Goal: Complete application form

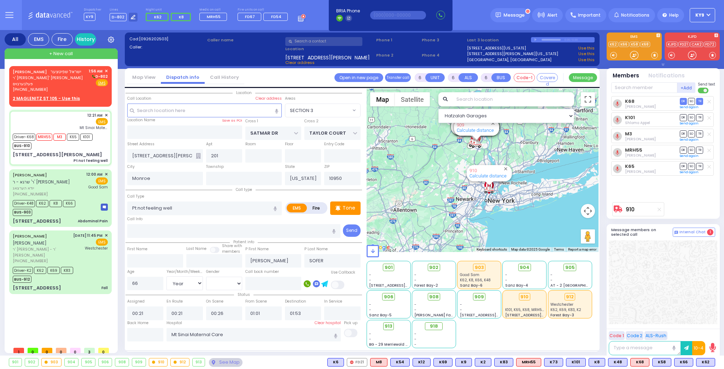
select select "SECTION 3"
select select "Year"
select select "[DEMOGRAPHIC_DATA]"
click at [69, 87] on div "[PHONE_NUMBER]" at bounding box center [50, 90] width 74 height 6
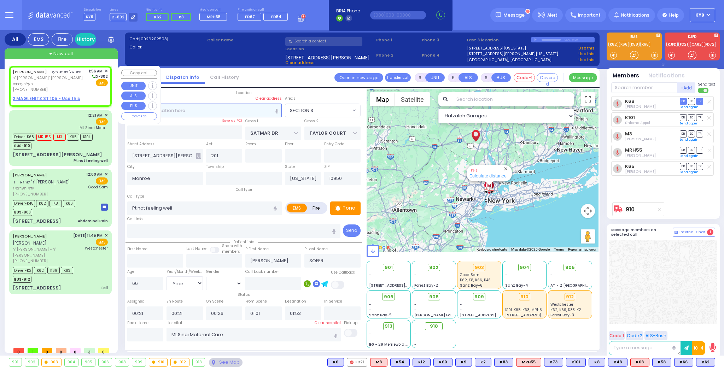
type input "2"
type input "1"
select select
radio input "true"
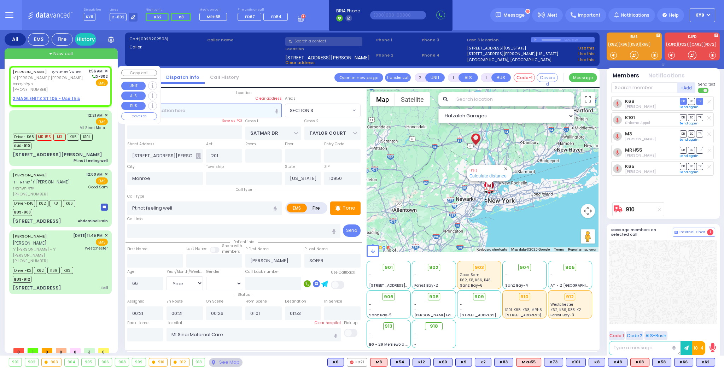
type input "ISRAEL"
type input "[PERSON_NAME]"
select select
type input "01:56"
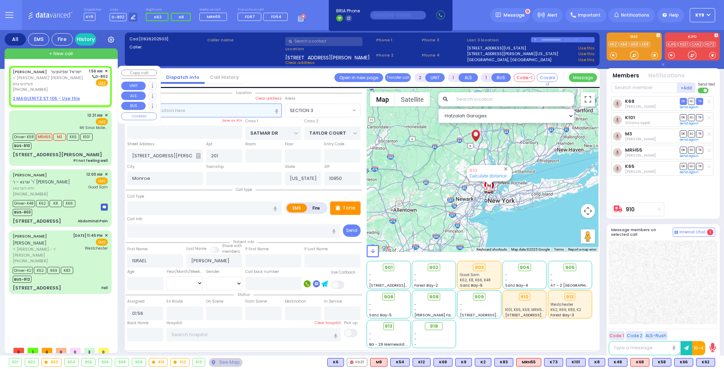
select select "Hatzalah Garages"
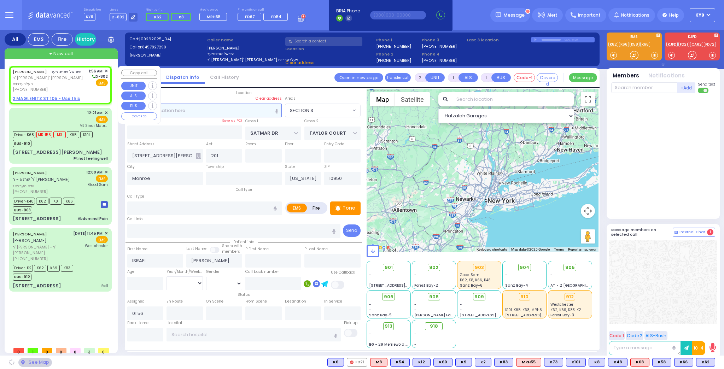
select select
radio input "true"
select select
select select "Hatzalah Garages"
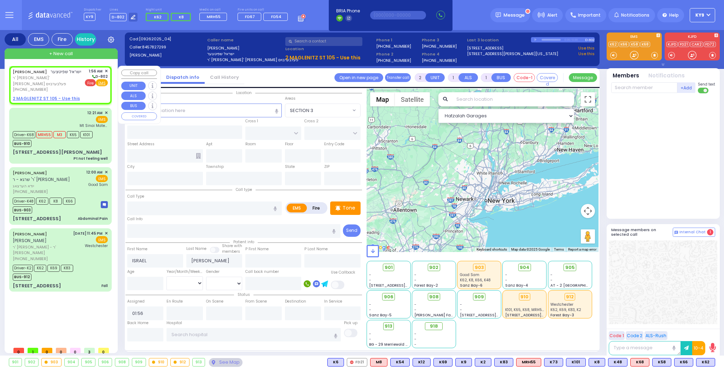
click at [92, 82] on span "Fire" at bounding box center [90, 82] width 11 height 7
select select
radio input "false"
radio input "true"
select select
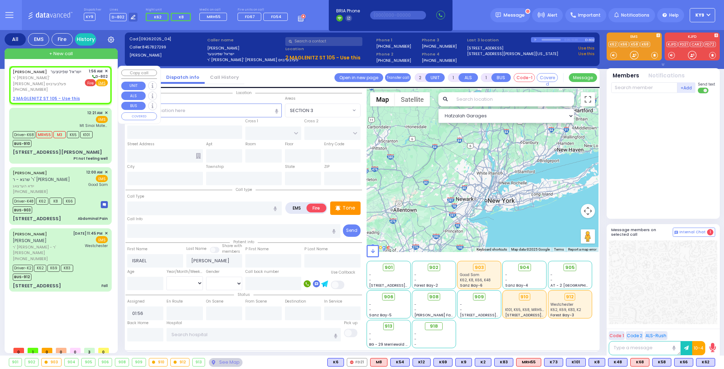
select select "Hatzalah Garages"
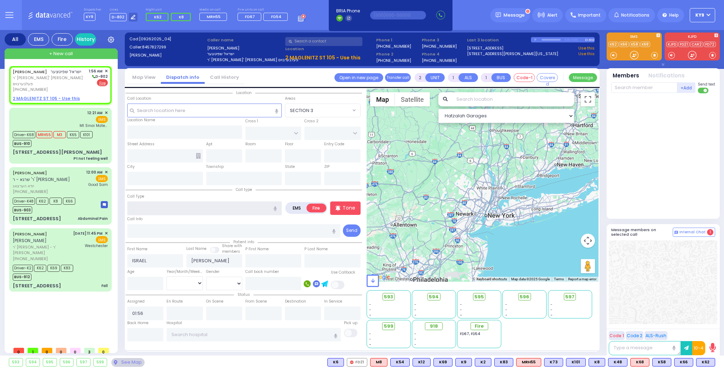
click at [150, 212] on input "text" at bounding box center [204, 208] width 155 height 13
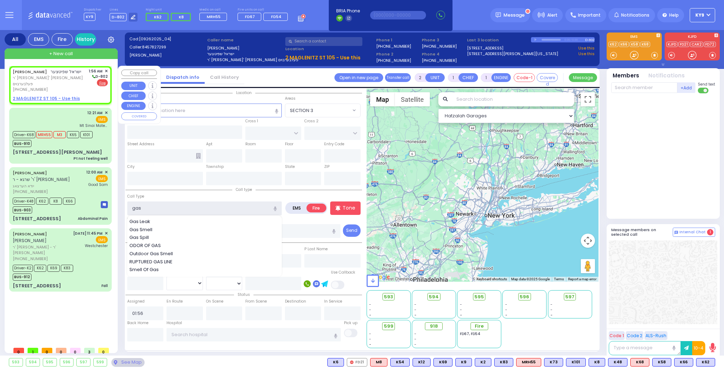
type input "gas"
click at [58, 95] on u "2 MAGLENITZ ST 105 - Use this" at bounding box center [46, 98] width 67 height 6
select select
radio input "true"
select select
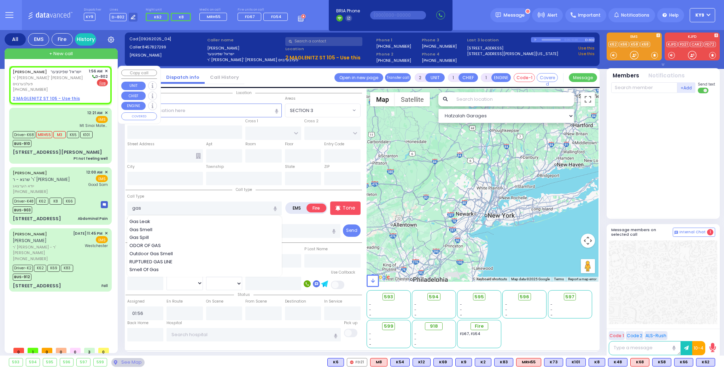
select select "Hatzalah Garages"
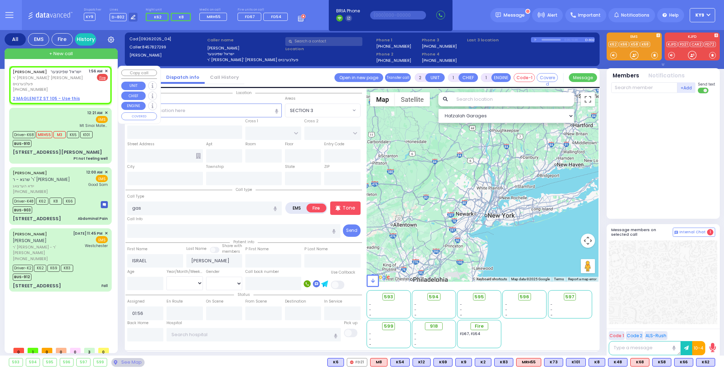
select select
radio input "true"
select select
select select "Hatzalah Garages"
select select
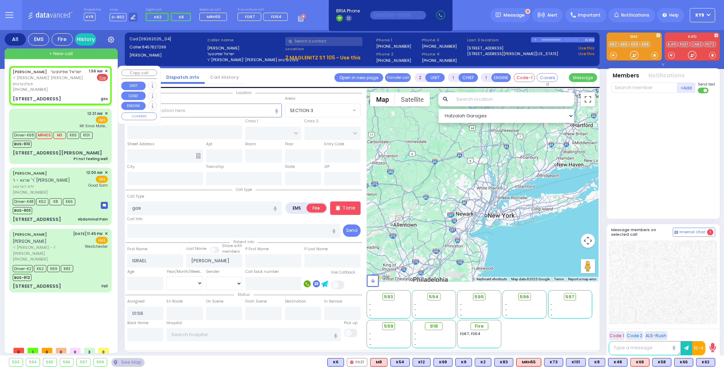
radio input "true"
select select
select select "Hatzalah Garages"
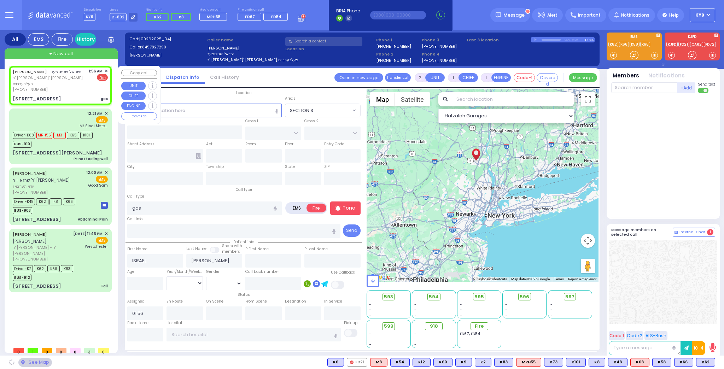
type input "CHUST RD"
type input "[PERSON_NAME][GEOGRAPHIC_DATA]"
type input "2 MAGLENITZ ST"
type input "105"
type input "Monroe"
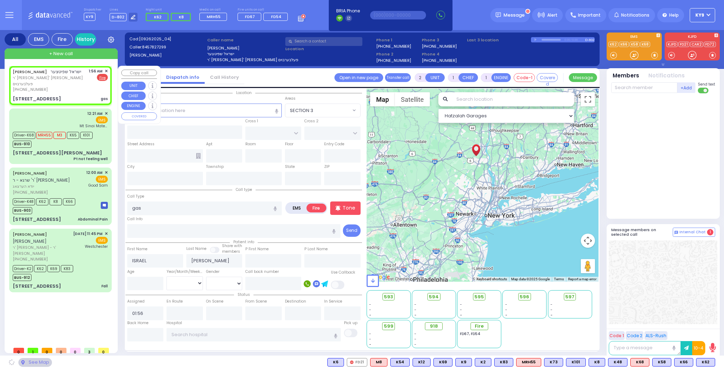
type input "[US_STATE]"
type input "10950"
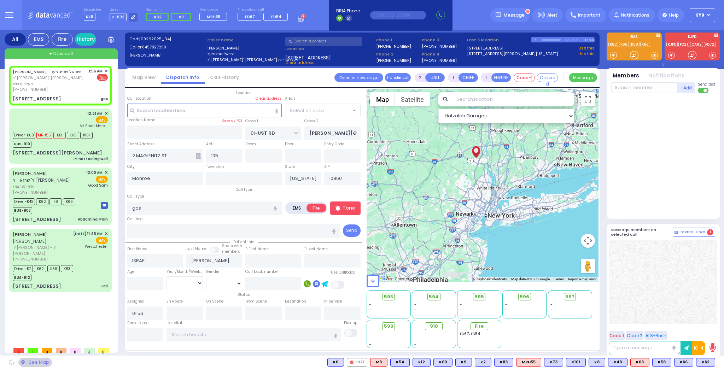
select select
radio input "true"
select select
select select "Hatzalah Garages"
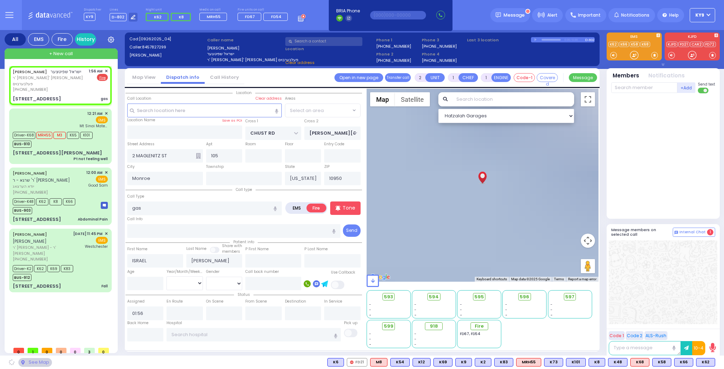
radio input "true"
select select
select select "Hatzalah Garages"
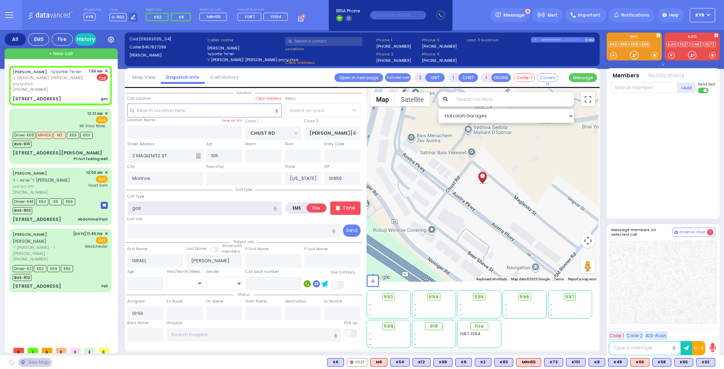
select select "[PERSON_NAME]"
click at [174, 212] on input "gas" at bounding box center [204, 208] width 155 height 13
select select
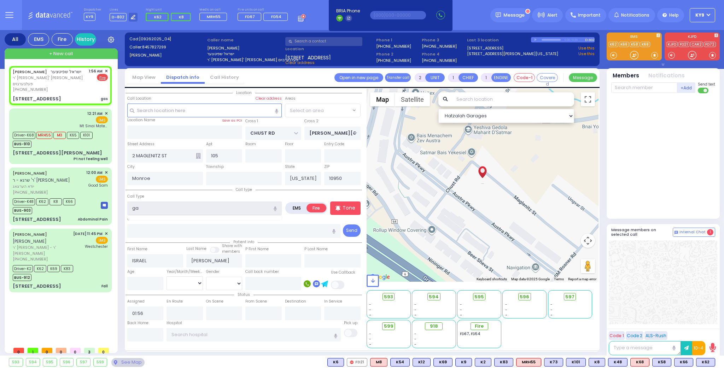
type input "g"
select select "[PERSON_NAME]"
select select
type input "g"
select select "[PERSON_NAME]"
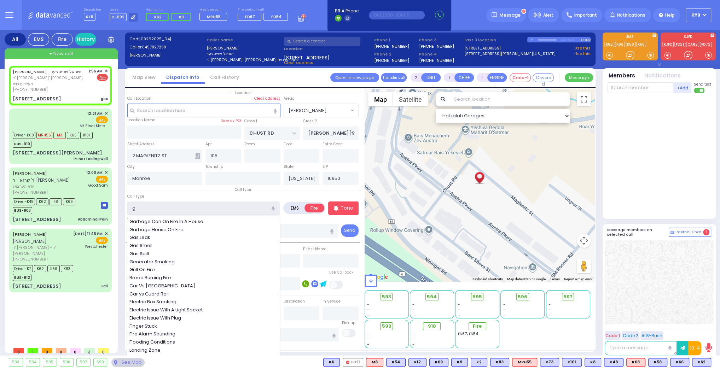
select select
radio input "true"
select select
select select "Hatzalah Garages"
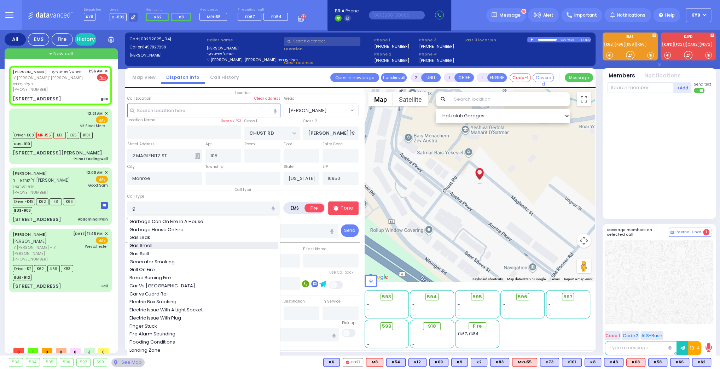
click at [163, 243] on div "Gas Smell" at bounding box center [203, 245] width 149 height 7
type input "Gas Smell"
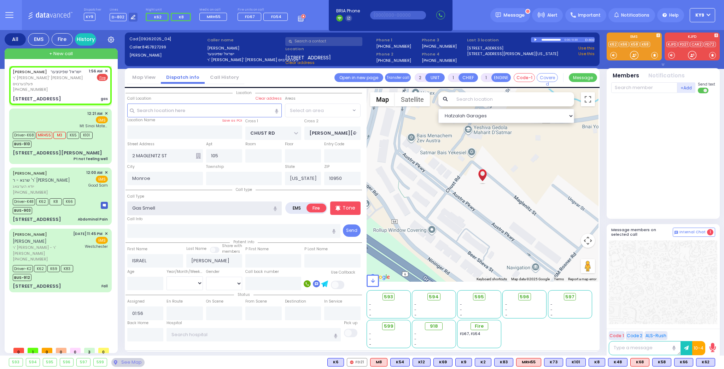
select select "[PERSON_NAME]"
select select
radio input "true"
select select
select select "Hatzalah Garages"
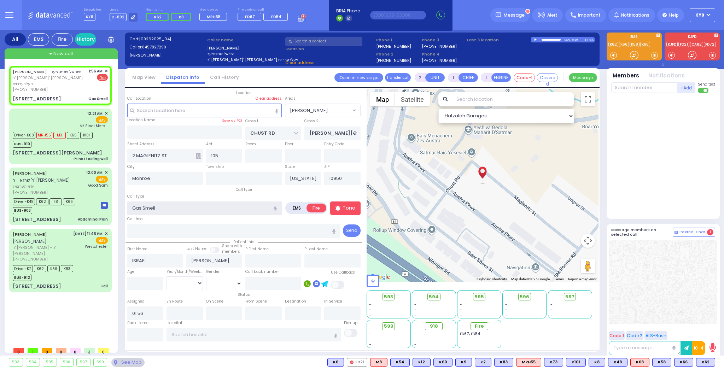
select select "[PERSON_NAME]"
click at [631, 88] on input "text" at bounding box center [644, 87] width 66 height 11
select select
radio input "true"
select select
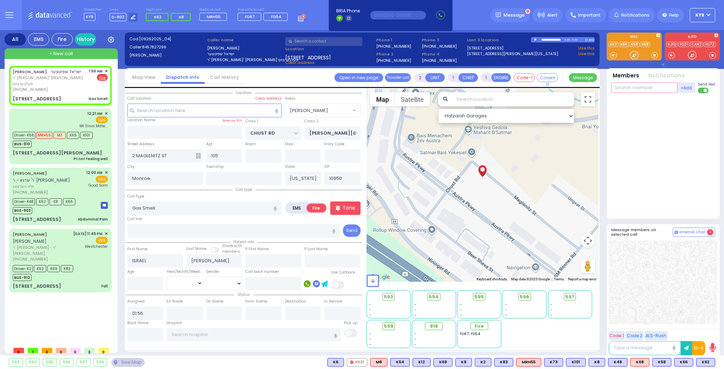
type input "7"
select select "Hatzalah Garages"
select select "[PERSON_NAME]"
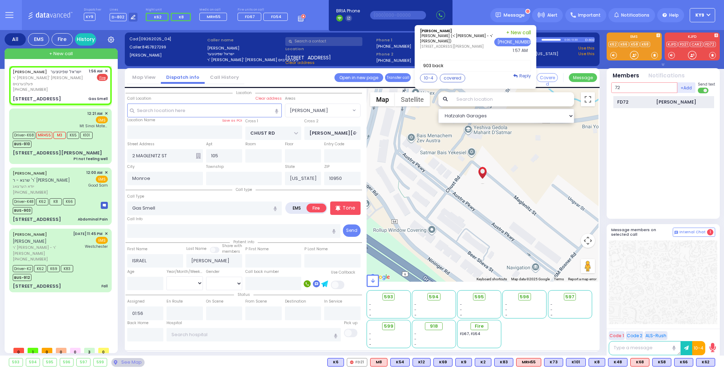
type input "72"
click at [624, 104] on div "FD72" at bounding box center [634, 102] width 35 height 7
click at [624, 88] on input "text" at bounding box center [644, 87] width 66 height 11
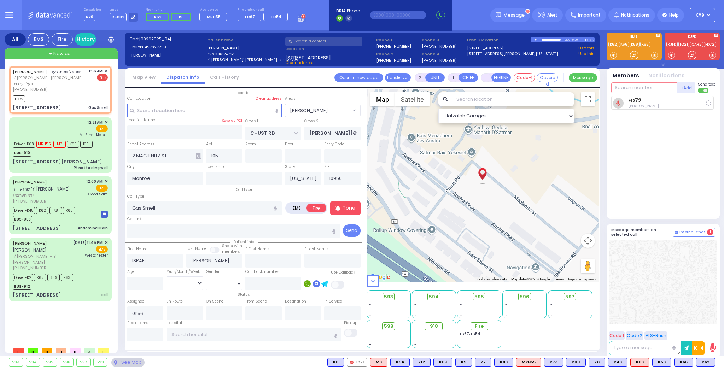
select select
radio input "true"
select select
type input "01:57"
select select "Hatzalah Garages"
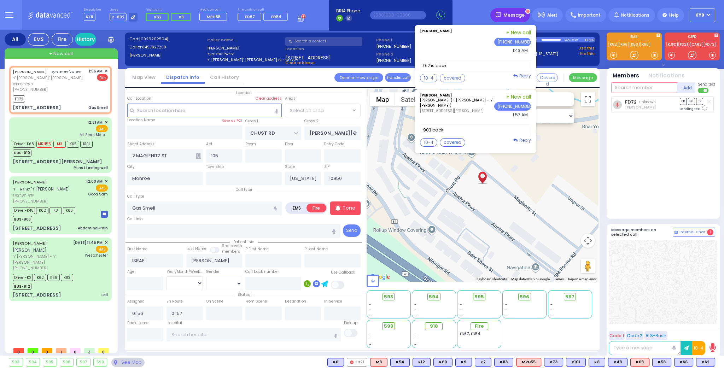
select select "[PERSON_NAME]"
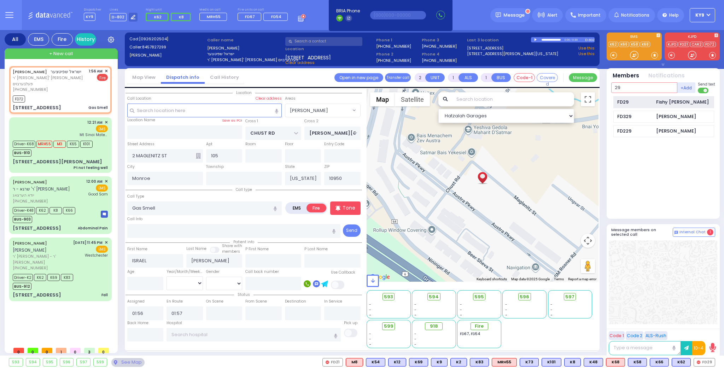
type input "29"
click at [630, 99] on div "FD29" at bounding box center [634, 102] width 35 height 7
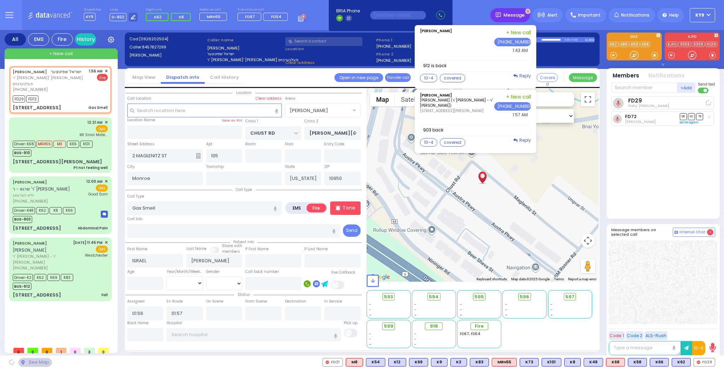
select select
radio input "true"
select select
select select "Hatzalah Garages"
select select "[PERSON_NAME]"
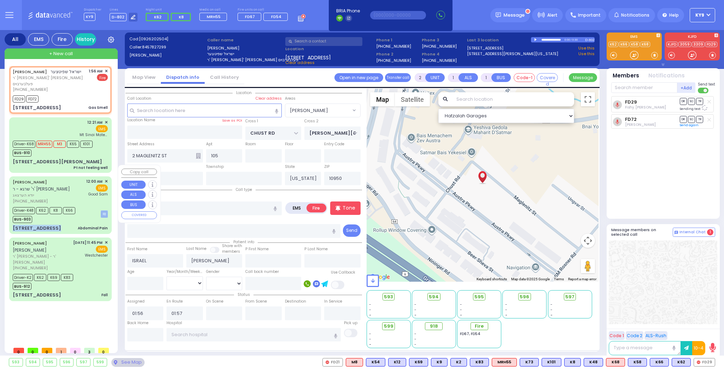
click at [65, 211] on div "[PERSON_NAME] ר' שרגא - ר' [PERSON_NAME] יודא הערצאג [PHONE_NUMBER] 12:00 AM ✕ …" at bounding box center [61, 205] width 100 height 55
type input "6"
select select
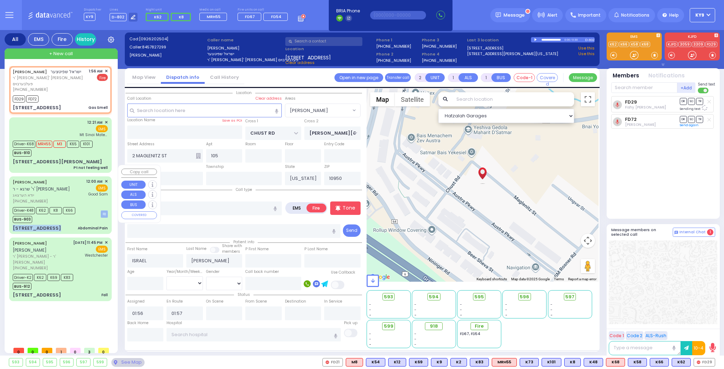
type input "Abdominal Pain"
radio input "true"
type input "YIDA"
type input "[PERSON_NAME]"
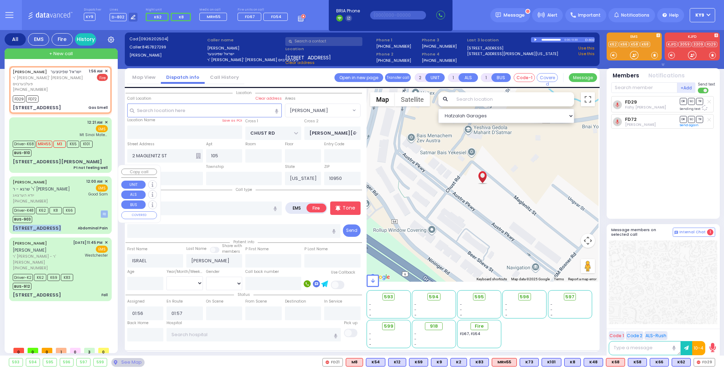
type input "[PERSON_NAME]"
type input "22"
select select "Year"
select select "[DEMOGRAPHIC_DATA]"
type input "00:00"
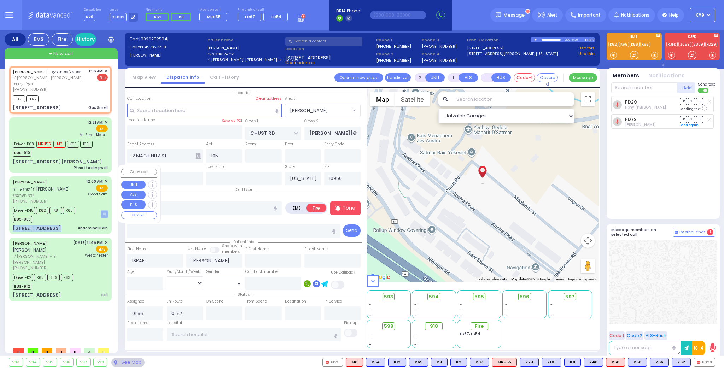
type input "00:01"
type input "00:02"
type input "00:31"
type input "00:52"
type input "[GEOGRAPHIC_DATA]"
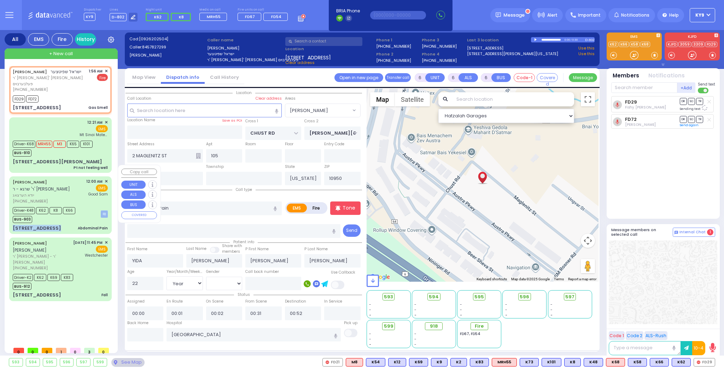
select select "Hatzalah Garages"
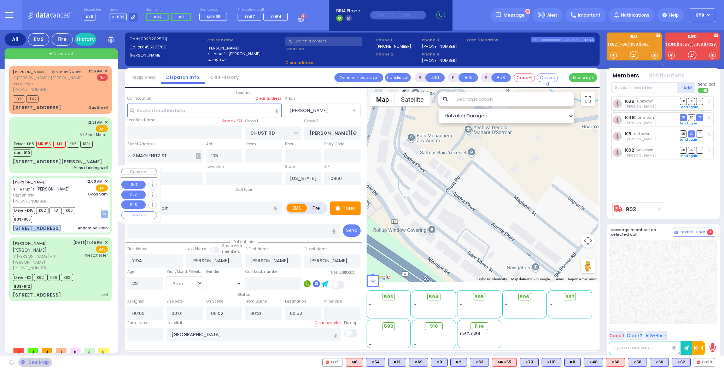
type input "LUBLIN WAY"
type input "RIMENEV COURT"
type input "[STREET_ADDRESS]"
type input "201"
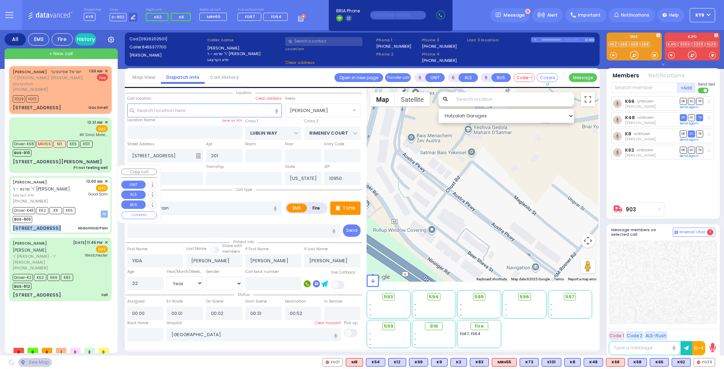
select select "SECTION 1"
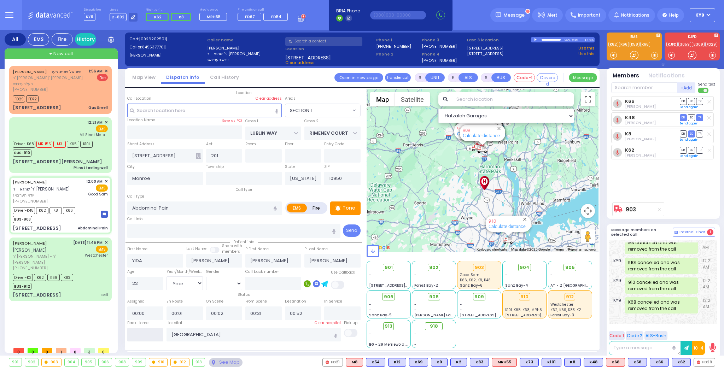
click at [151, 333] on input "text" at bounding box center [145, 334] width 36 height 13
type input "01:58"
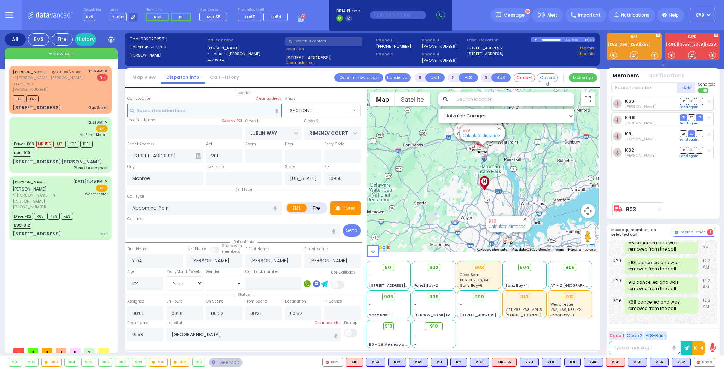
select select
radio input "true"
select select
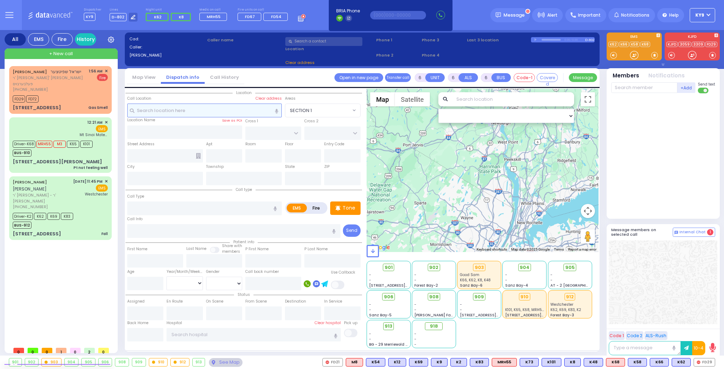
scroll to position [0, 0]
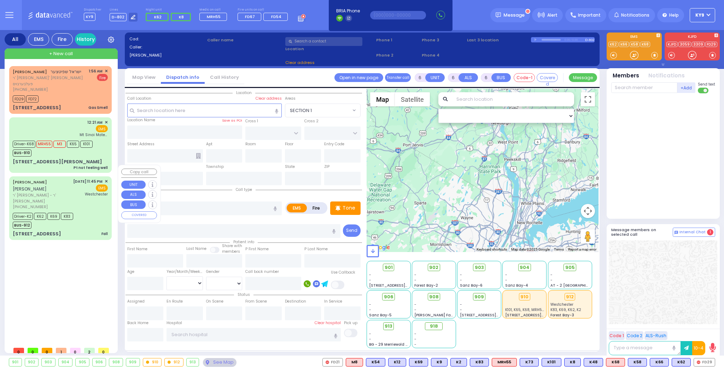
click at [89, 211] on div "Driver-K2 K62 K69 K83 BUS-912" at bounding box center [60, 220] width 95 height 18
select select
type input "Fall"
radio input "true"
type input "NACHMEN"
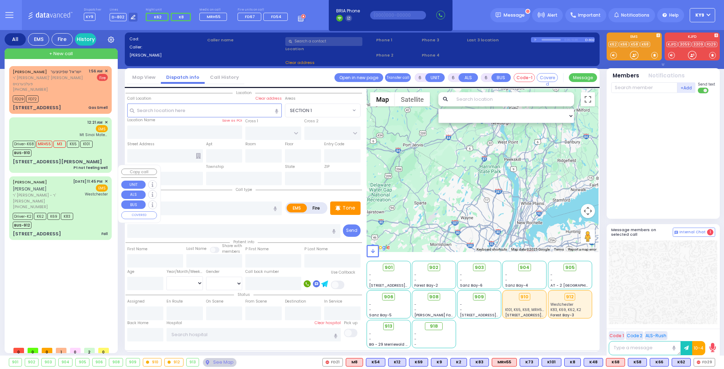
type input "[PERSON_NAME]"
type input "2"
select select "Year"
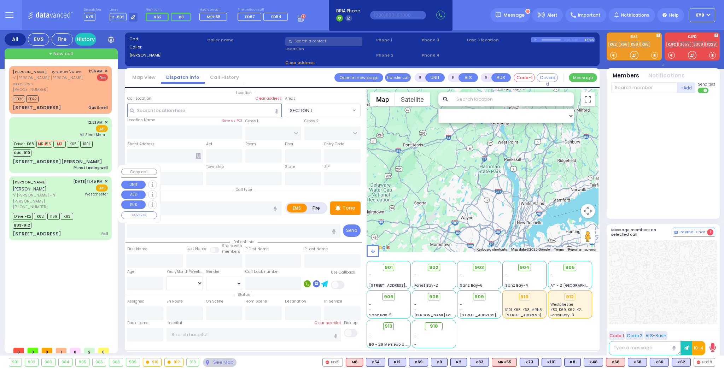
select select "[DEMOGRAPHIC_DATA]"
type input "23:45"
type input "23:47"
type input "23:48"
type input "00:01"
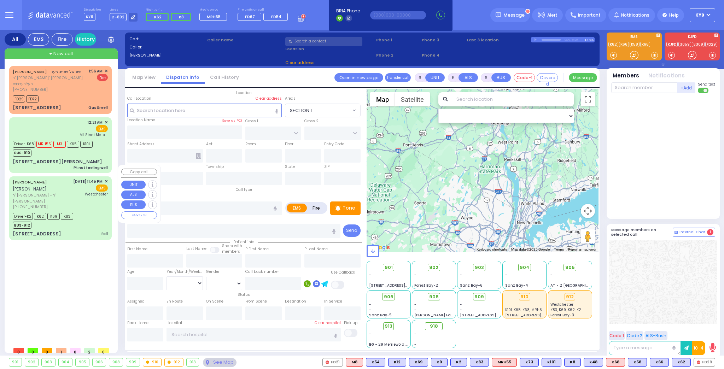
type input "00:47"
type input "01:16"
type input "[GEOGRAPHIC_DATA]-[PERSON_NAME][GEOGRAPHIC_DATA]"
select select "Hatzalah Garages"
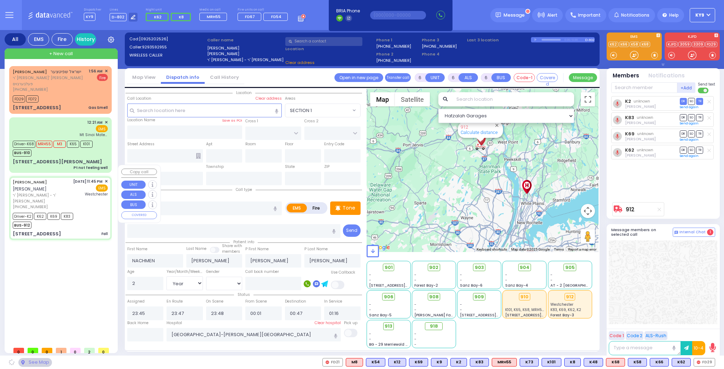
type input "HAMASPIK WAY"
type input "RATZFERT WAY"
type input "[STREET_ADDRESS]"
type input "312"
type input "[PERSON_NAME]"
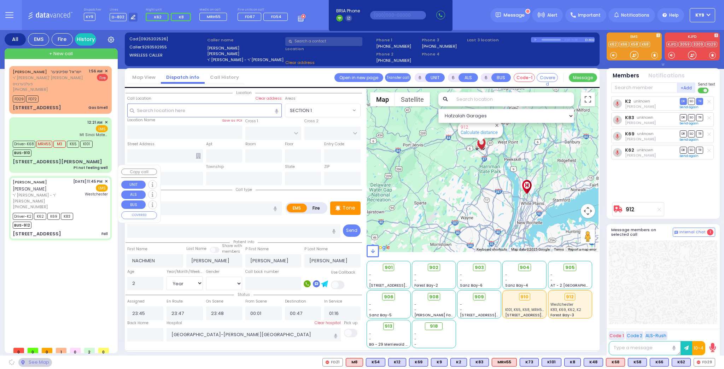
type input "[US_STATE]"
type input "10950"
select select "SECTION 4"
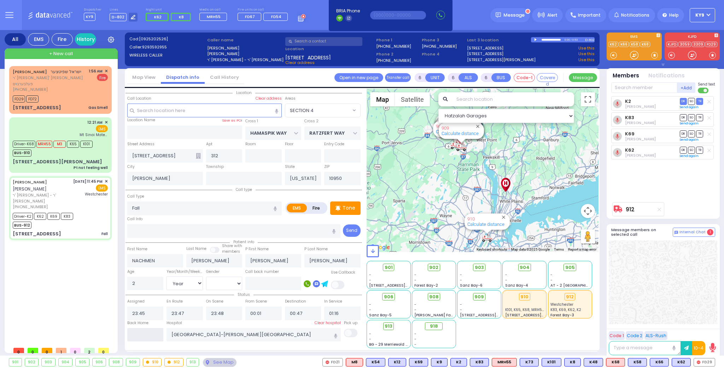
click at [151, 332] on input "text" at bounding box center [145, 334] width 36 height 13
type input "01:58"
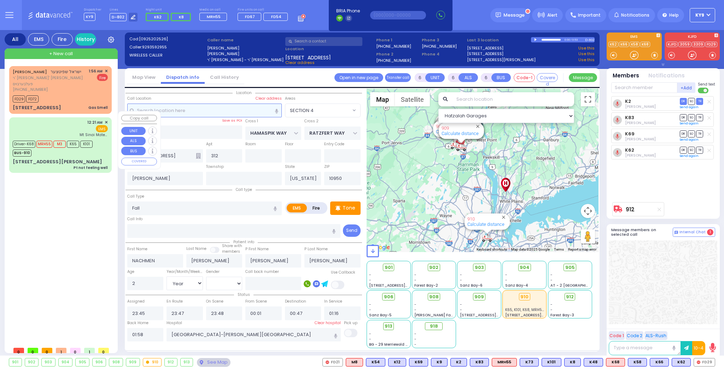
select select
radio input "true"
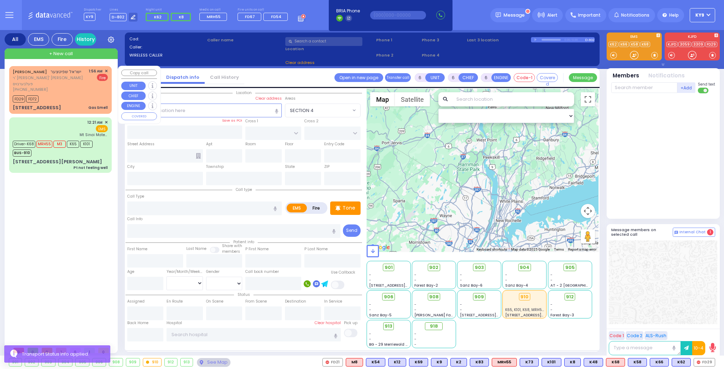
click at [70, 104] on div "[STREET_ADDRESS] Gas Smell" at bounding box center [60, 107] width 95 height 7
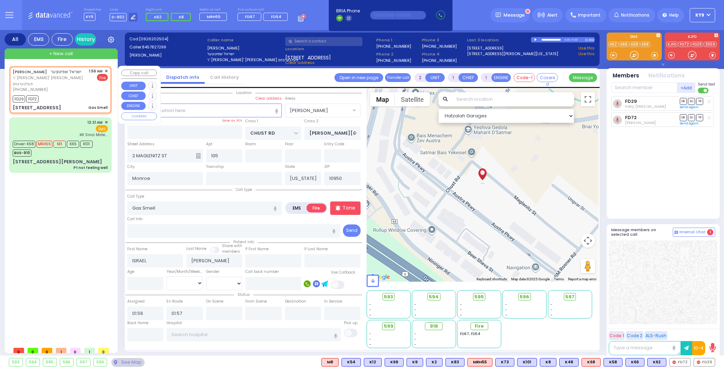
click at [54, 52] on span "+ New call" at bounding box center [61, 53] width 24 height 7
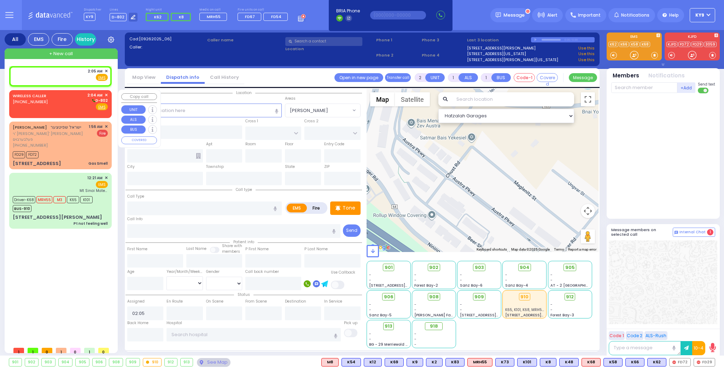
click at [62, 104] on div "WIRELESS CALLER [PHONE_NUMBER] 2:04 AM ✕ D-802" at bounding box center [60, 101] width 95 height 18
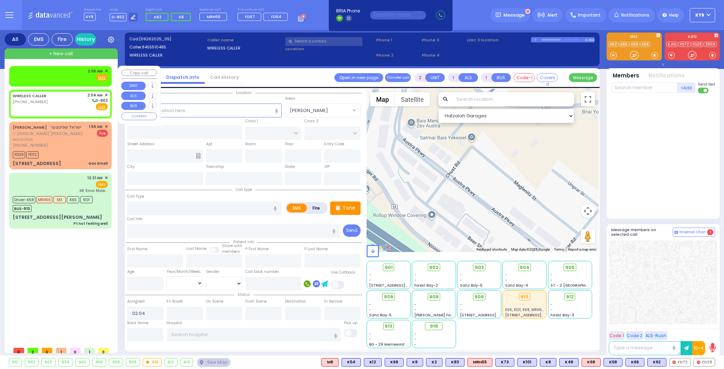
click at [106, 69] on span "✕" at bounding box center [106, 71] width 3 height 6
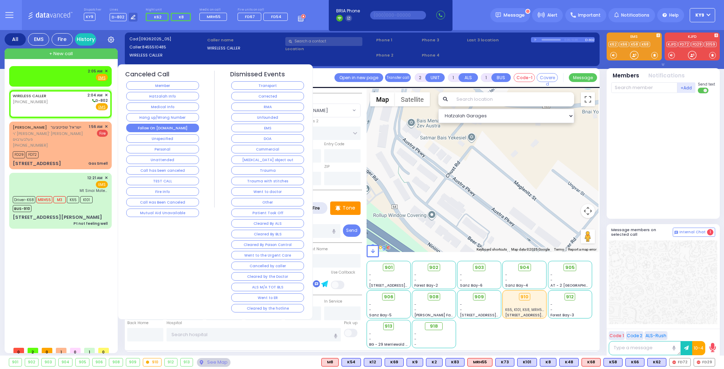
click at [152, 124] on button "Follow On [DOMAIN_NAME]" at bounding box center [162, 128] width 73 height 8
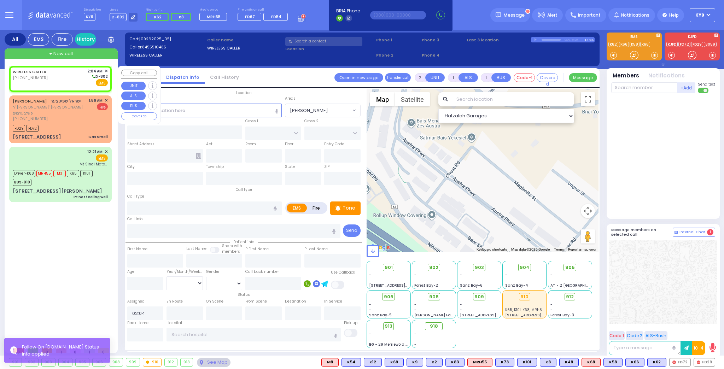
click at [73, 76] on div "WIRELESS CALLER [PHONE_NUMBER] 2:04 AM ✕ D-802" at bounding box center [60, 77] width 95 height 18
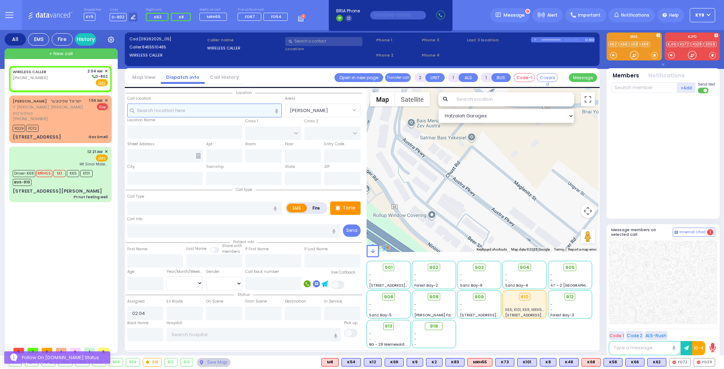
click at [156, 108] on input "text" at bounding box center [204, 110] width 155 height 13
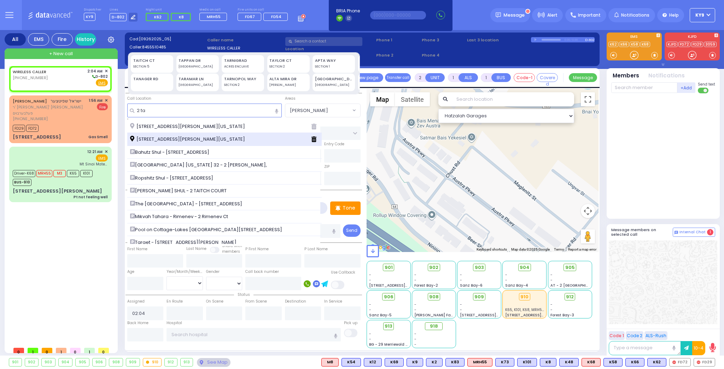
click at [152, 137] on span "[STREET_ADDRESS][PERSON_NAME][US_STATE]" at bounding box center [188, 139] width 117 height 7
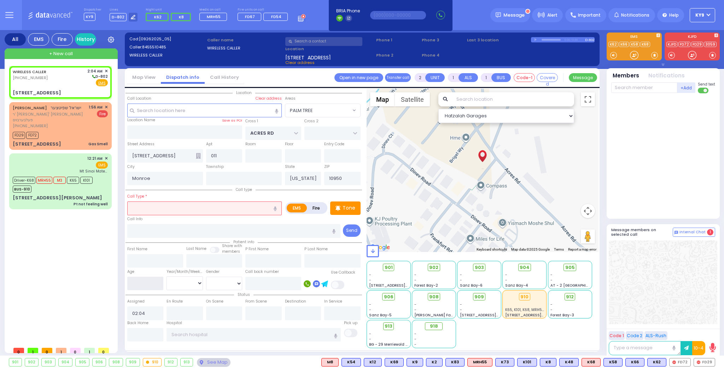
click at [153, 285] on input "number" at bounding box center [145, 283] width 36 height 13
click at [178, 283] on select "Year Month Week Day" at bounding box center [185, 283] width 36 height 13
click at [167, 277] on select "Year Month Week Day" at bounding box center [185, 283] width 36 height 13
click at [216, 282] on select "[DEMOGRAPHIC_DATA] [DEMOGRAPHIC_DATA]" at bounding box center [224, 283] width 36 height 13
click at [206, 277] on select "[DEMOGRAPHIC_DATA] [DEMOGRAPHIC_DATA]" at bounding box center [224, 283] width 36 height 13
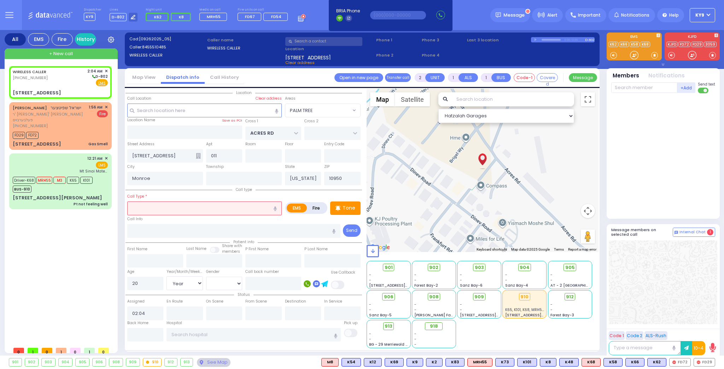
click at [163, 208] on input "text" at bounding box center [204, 208] width 155 height 13
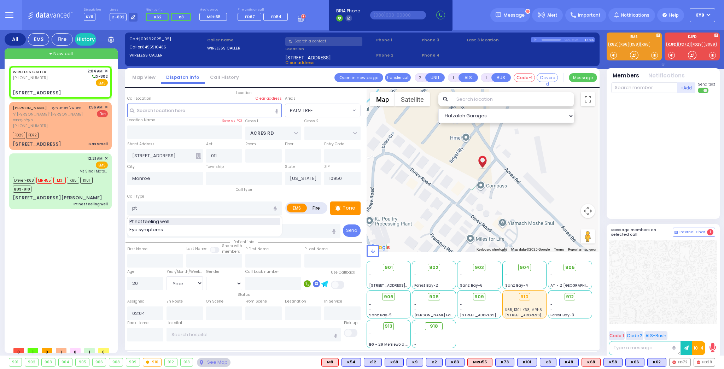
click at [166, 219] on span "Pt not feeling well" at bounding box center [150, 221] width 42 height 7
click at [232, 156] on input "011" at bounding box center [224, 155] width 36 height 13
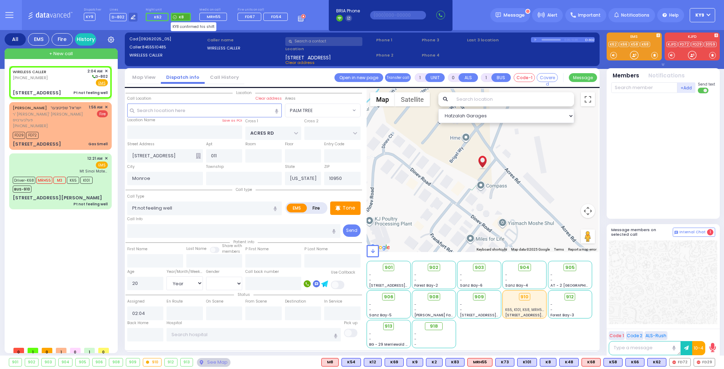
click at [184, 18] on span "K8" at bounding box center [181, 17] width 20 height 8
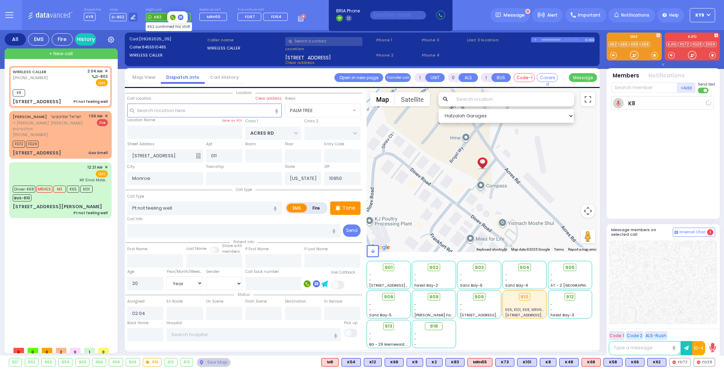
click at [162, 17] on span "K62" at bounding box center [157, 17] width 23 height 8
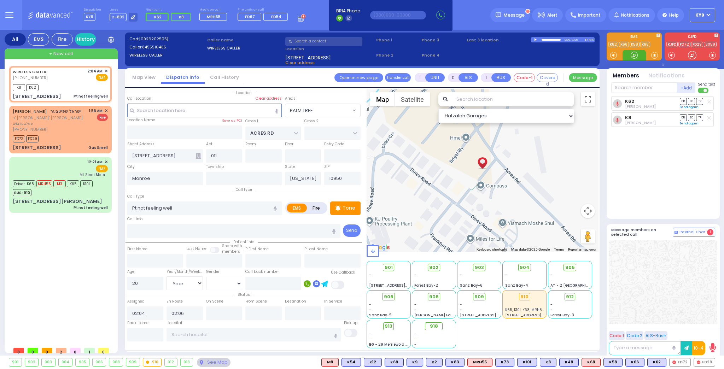
click at [636, 56] on div at bounding box center [634, 55] width 7 height 7
click at [65, 134] on div "FD72 FD29" at bounding box center [60, 138] width 95 height 9
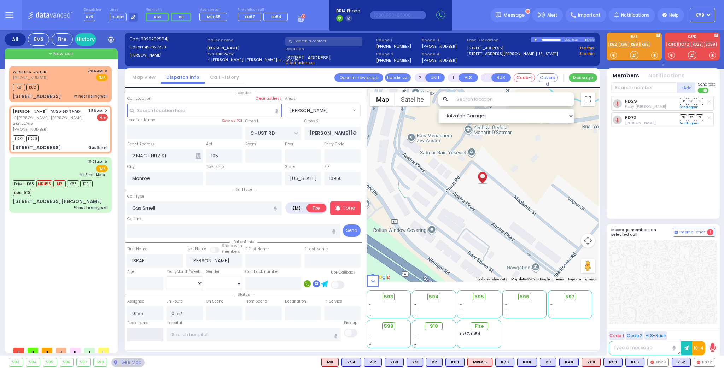
click at [148, 336] on input "text" at bounding box center [145, 334] width 36 height 13
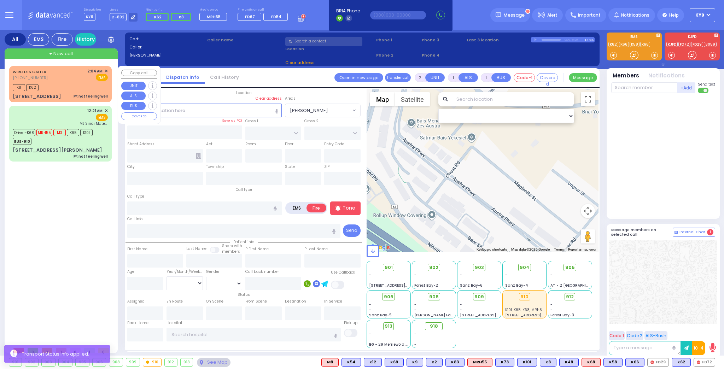
click at [77, 80] on div "WIRELESS CALLER [PHONE_NUMBER] 2:04 AM ✕ EMS" at bounding box center [60, 74] width 95 height 13
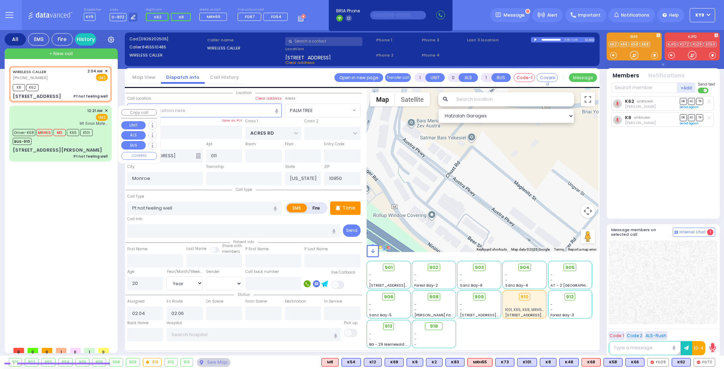
click at [70, 117] on div "12:21 AM ✕ EMS Mt Sinai Maternal Care" at bounding box center [60, 117] width 95 height 18
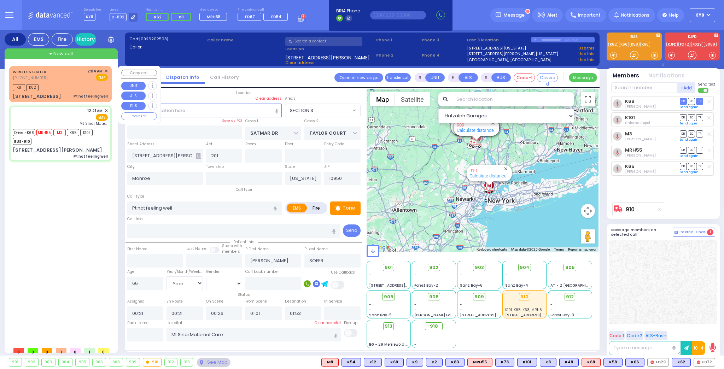
click at [66, 77] on div "WIRELESS CALLER [PHONE_NUMBER] 2:04 AM ✕ EMS" at bounding box center [60, 74] width 95 height 13
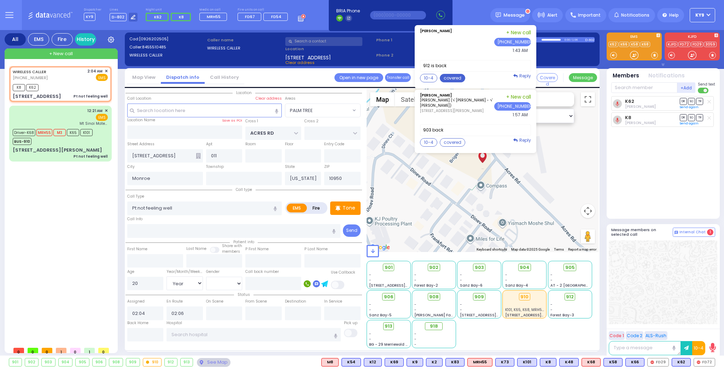
click at [461, 77] on button "covered" at bounding box center [452, 78] width 25 height 8
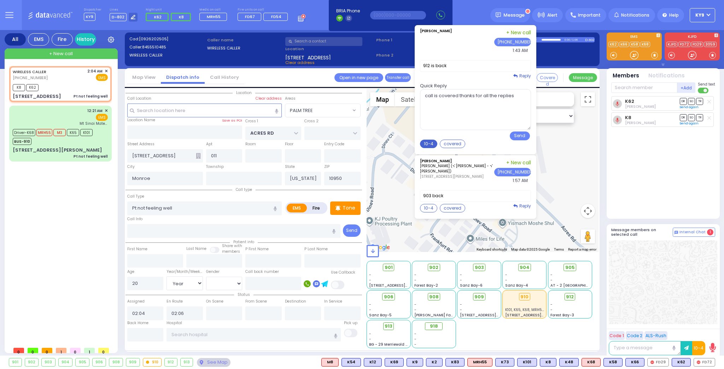
click at [436, 143] on button "10-4" at bounding box center [428, 144] width 17 height 8
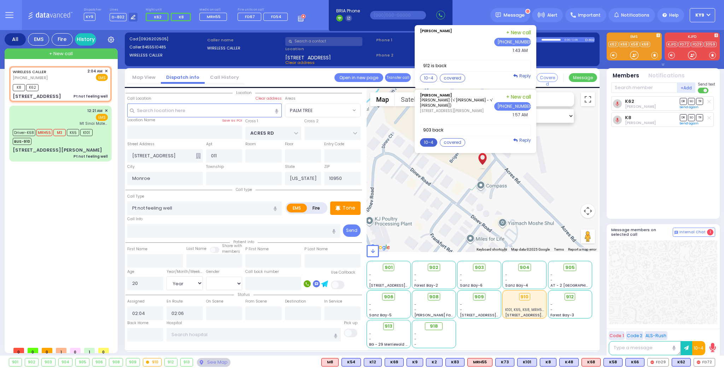
click at [432, 141] on button "10-4" at bounding box center [428, 142] width 17 height 8
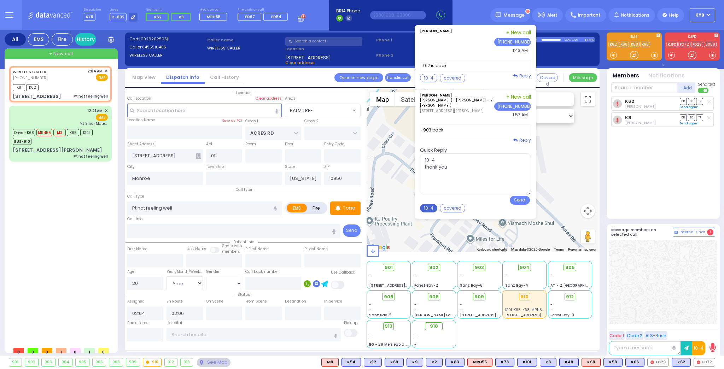
click at [437, 204] on button "10-4" at bounding box center [428, 208] width 17 height 8
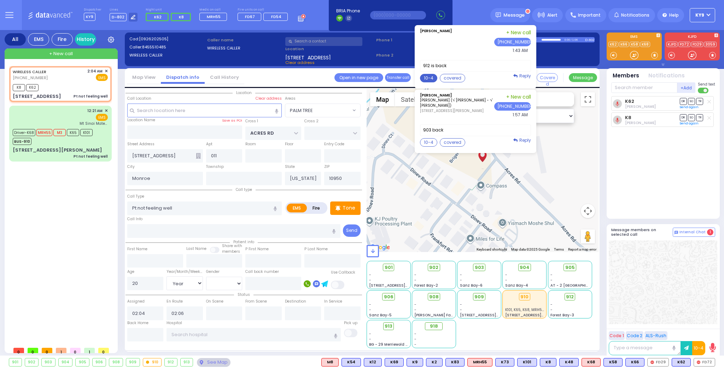
click at [435, 74] on button "10-4" at bounding box center [428, 78] width 17 height 8
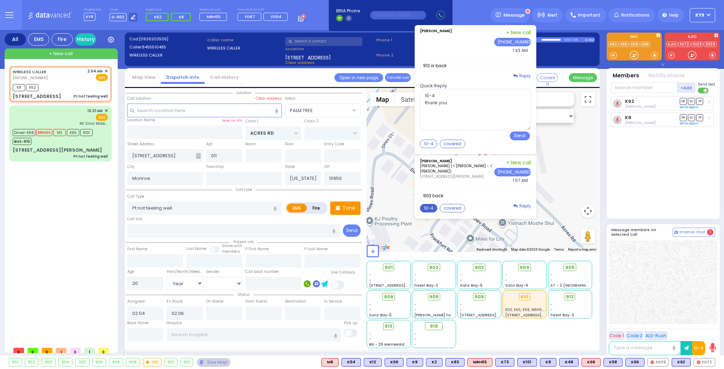
click at [432, 206] on button "10-4" at bounding box center [428, 208] width 17 height 8
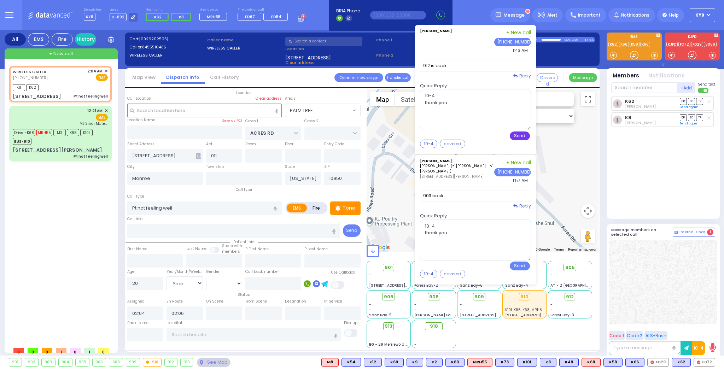
click at [518, 136] on button "Send" at bounding box center [520, 136] width 20 height 9
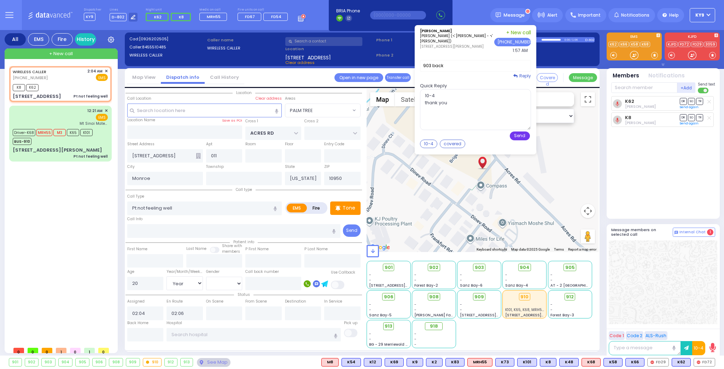
click at [520, 135] on button "Send" at bounding box center [520, 136] width 20 height 9
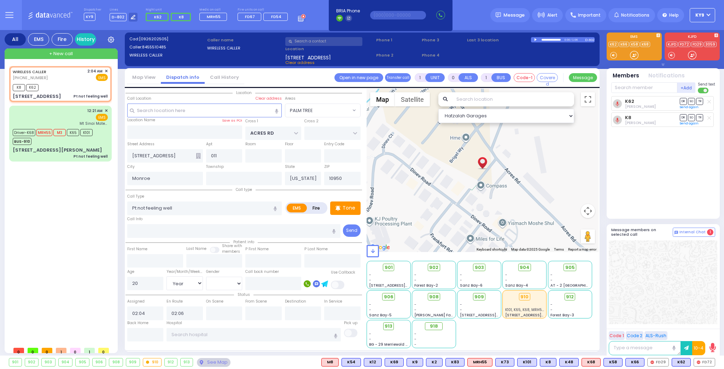
click at [690, 366] on div "901 902 903 904 905 906 FD72" at bounding box center [362, 362] width 724 height 9
click at [691, 362] on button at bounding box center [689, 363] width 4 height 8
click at [686, 330] on icon at bounding box center [683, 330] width 7 height 7
click at [654, 155] on div "K62 [PERSON_NAME] DR SO TR" at bounding box center [663, 154] width 105 height 117
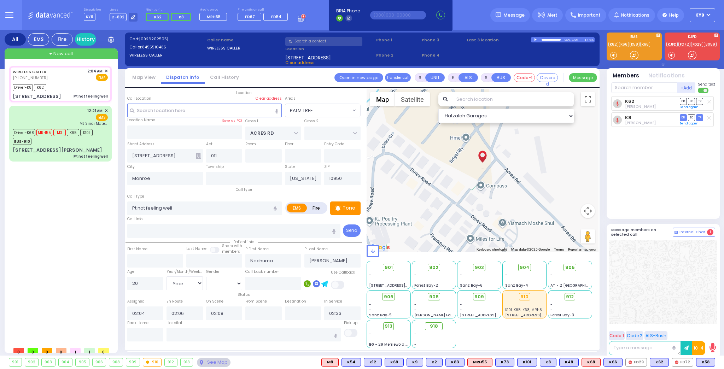
select select "PALM TREE"
select select "Year"
select select "[DEMOGRAPHIC_DATA]"
select select
radio input "true"
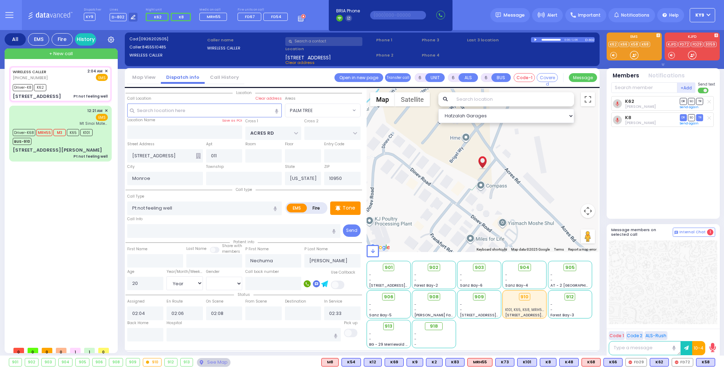
select select "Year"
select select "[DEMOGRAPHIC_DATA]"
select select "Hatzalah Garages"
select select "PALM TREE"
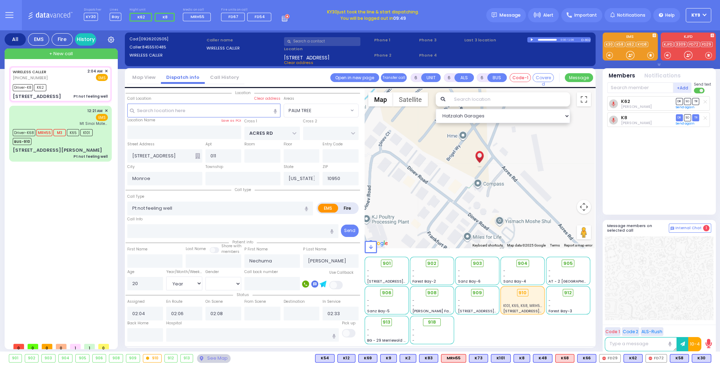
click at [702, 14] on button "KY9" at bounding box center [698, 15] width 25 height 14
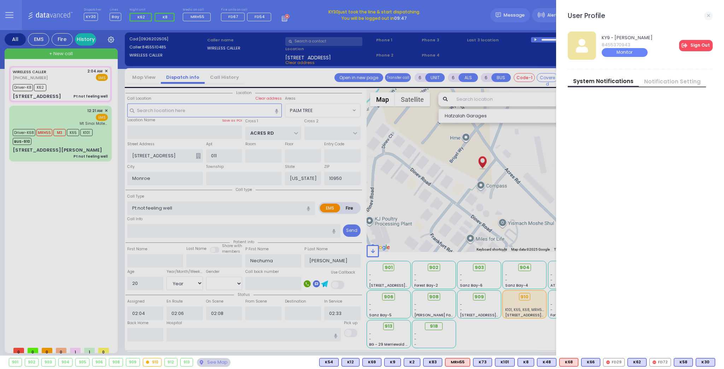
click at [702, 42] on link "Sign Out" at bounding box center [696, 45] width 34 height 11
